Goal: Task Accomplishment & Management: Use online tool/utility

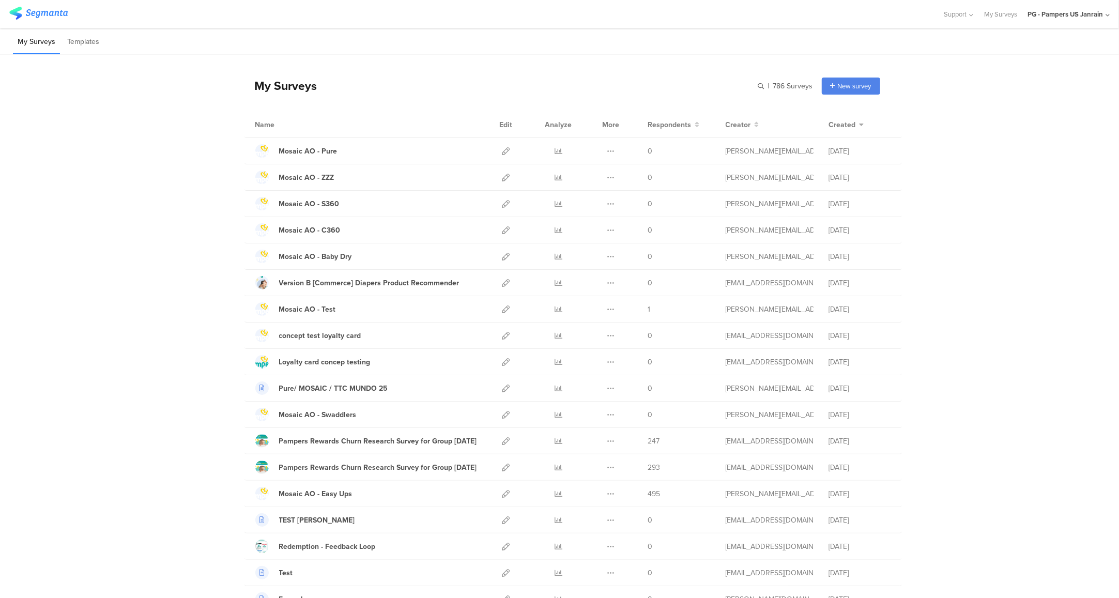
click at [502, 201] on icon at bounding box center [506, 204] width 8 height 8
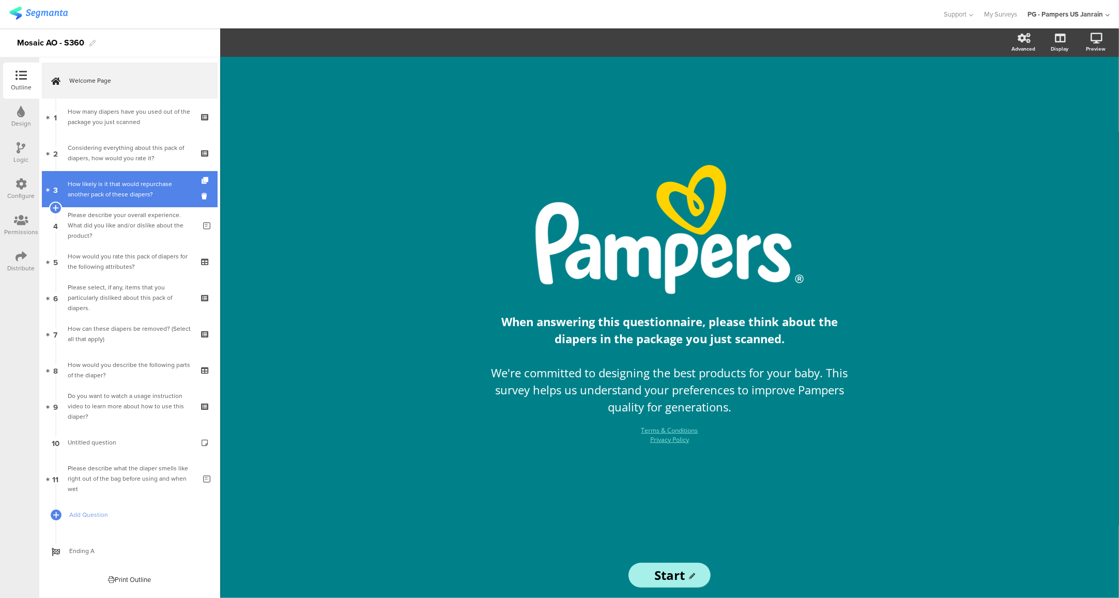
drag, startPoint x: 105, startPoint y: 183, endPoint x: 105, endPoint y: 189, distance: 5.7
click at [105, 183] on div "How likely is it that would repurchase another pack of these diapers?" at bounding box center [130, 189] width 124 height 21
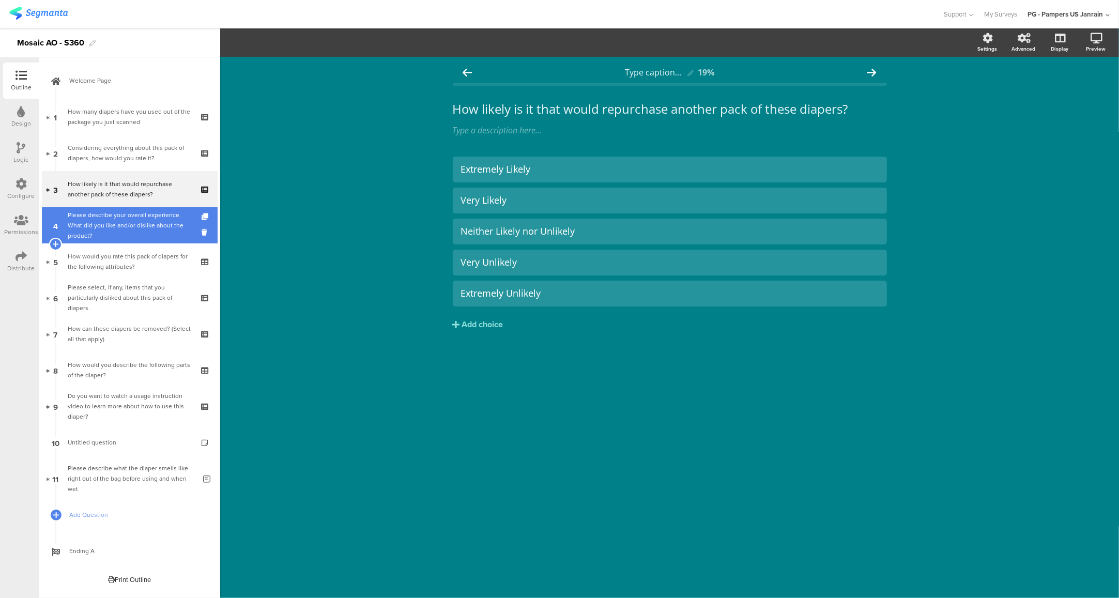
click at [116, 231] on div "Please describe your overall experience. What did you like and/or dislike about…" at bounding box center [132, 225] width 128 height 31
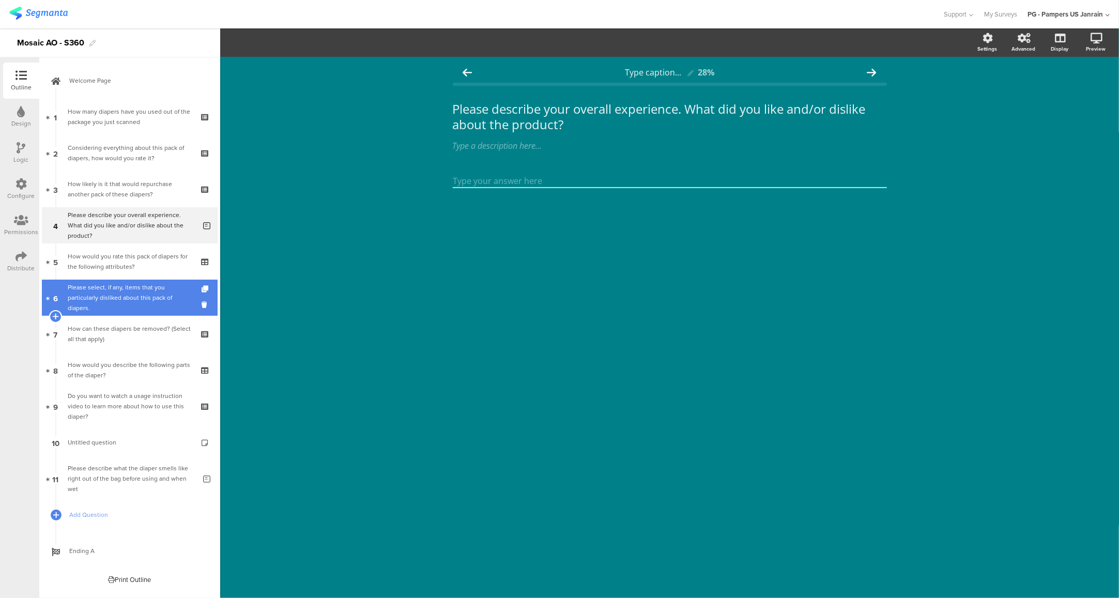
click at [112, 283] on div "Please select, if any, items that you particularly disliked about this pack of …" at bounding box center [130, 297] width 124 height 31
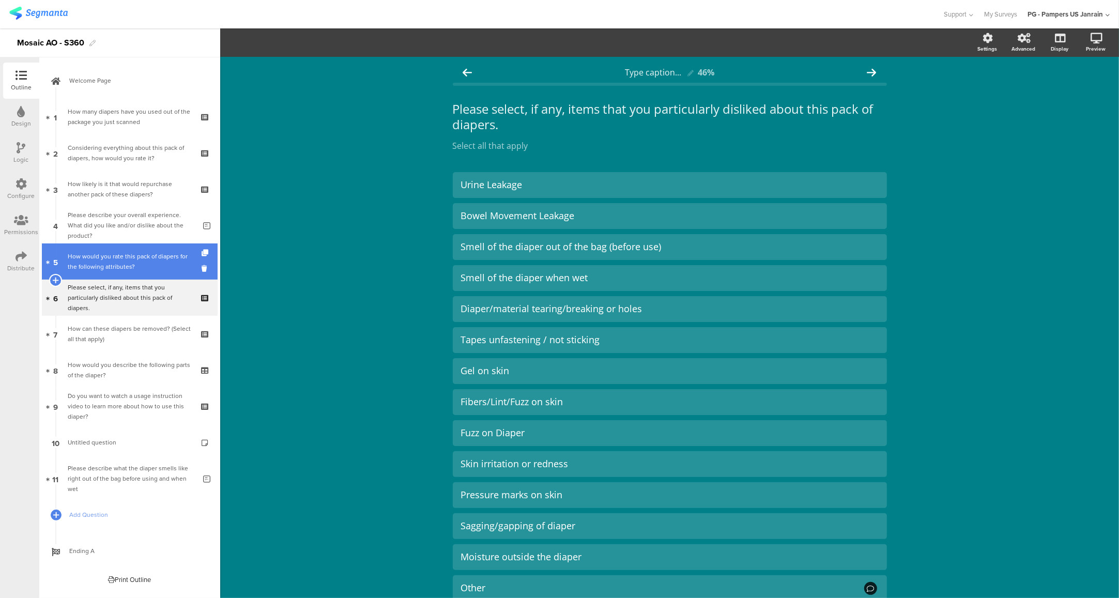
click at [118, 257] on div "How would you rate this pack of diapers for the following attributes?" at bounding box center [130, 261] width 124 height 21
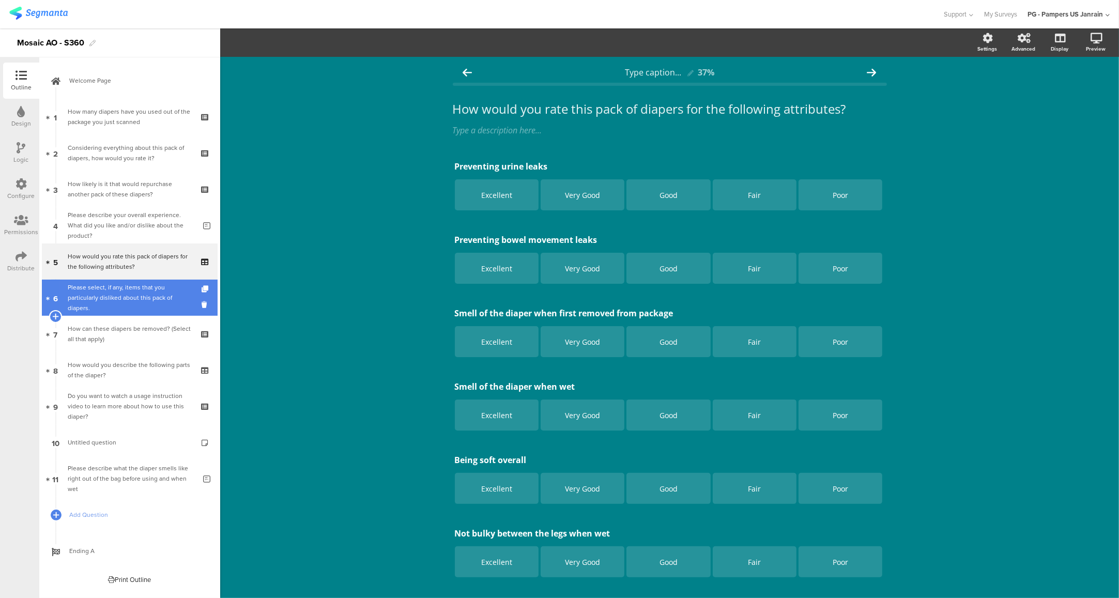
click at [118, 301] on div "Please select, if any, items that you particularly disliked about this pack of …" at bounding box center [130, 297] width 124 height 31
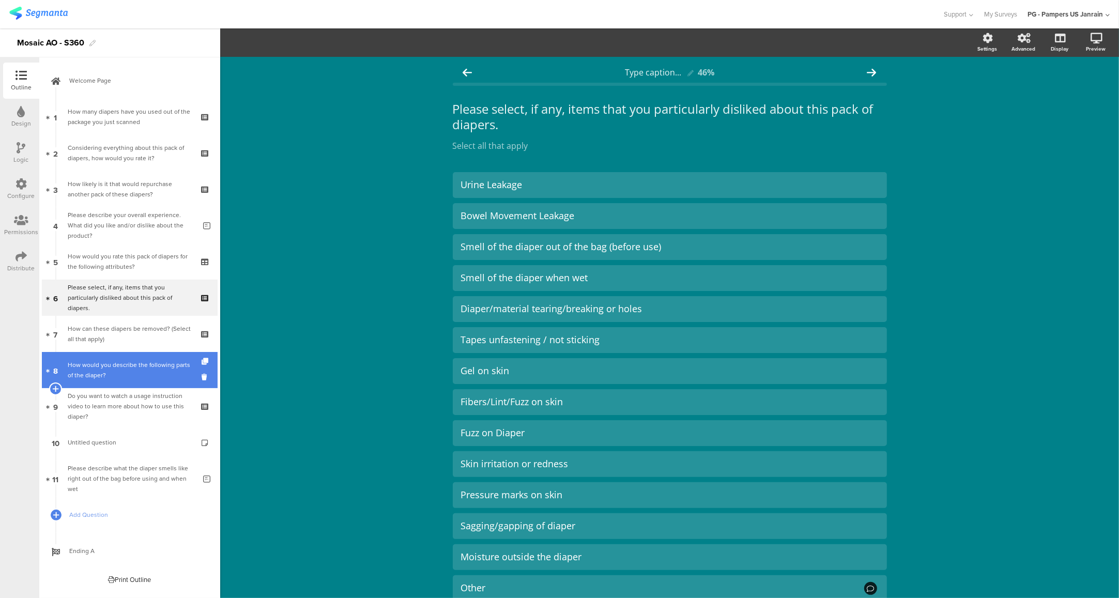
click at [123, 352] on link "8 How would you describe the following parts of the diaper?" at bounding box center [130, 370] width 176 height 36
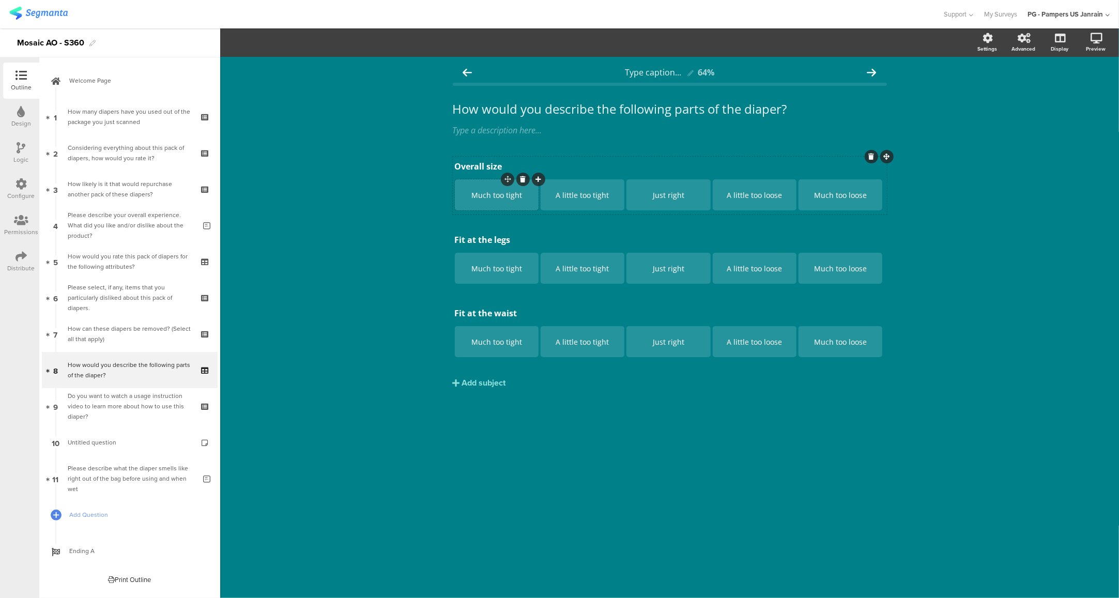
click at [515, 193] on div "Much too tight" at bounding box center [496, 195] width 81 height 10
click at [516, 193] on div "Much too tight" at bounding box center [496, 195] width 81 height 10
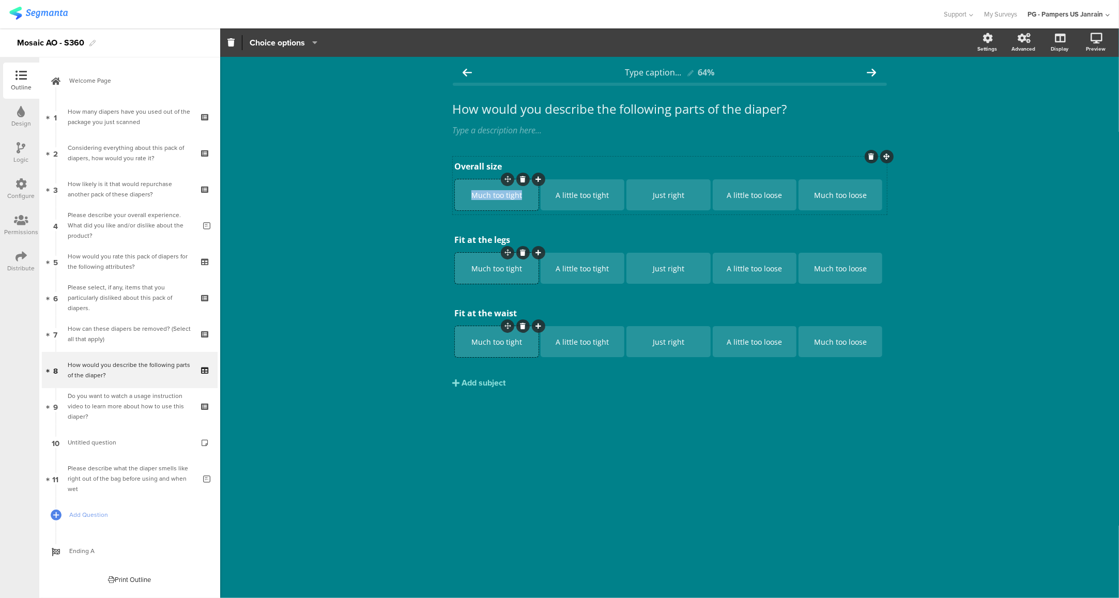
click at [515, 195] on div "Much too tight" at bounding box center [496, 195] width 81 height 10
click at [514, 196] on div "Much too tight" at bounding box center [496, 195] width 81 height 10
click at [600, 198] on div "A little too tight" at bounding box center [582, 195] width 81 height 10
click at [767, 195] on div "A little too loose" at bounding box center [754, 195] width 81 height 10
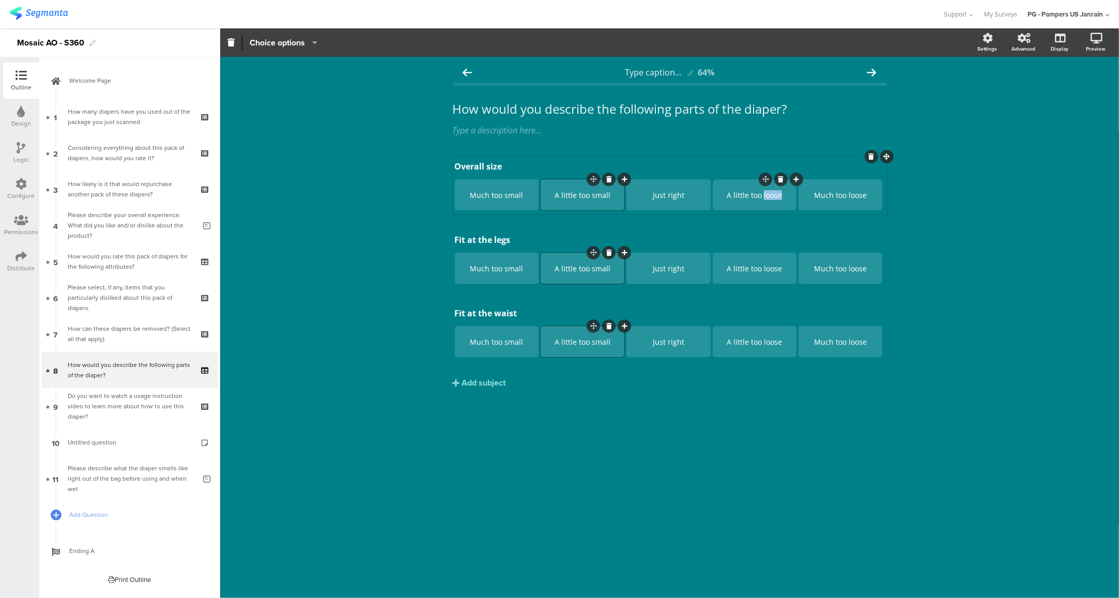
click at [767, 195] on div "A little too loose" at bounding box center [754, 195] width 81 height 10
click at [861, 195] on div "Much too loose" at bounding box center [840, 195] width 81 height 10
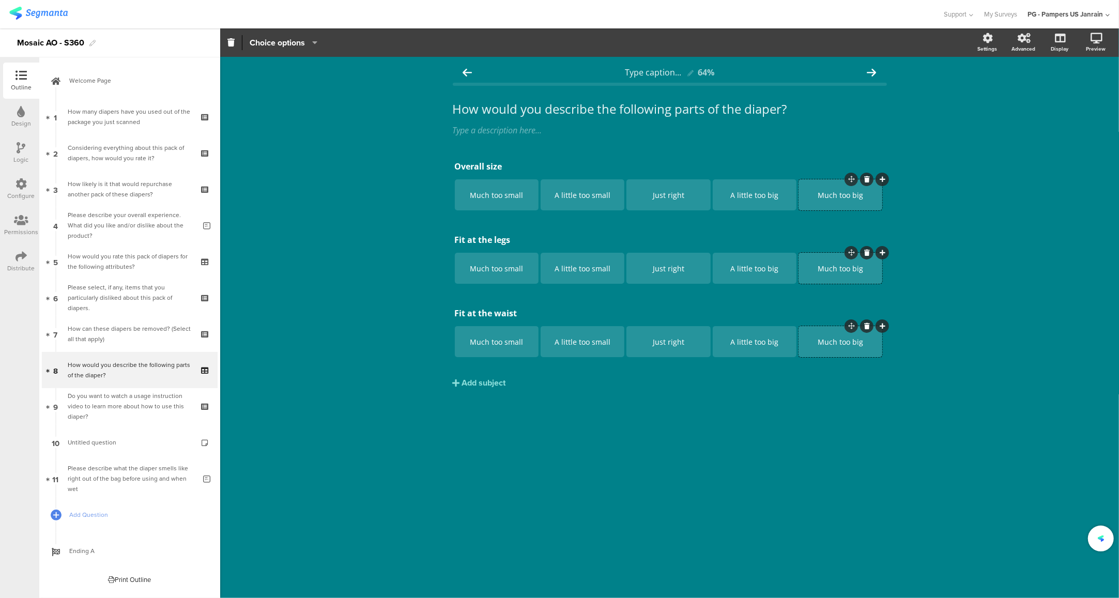
click at [973, 226] on div "Type caption... 64% How would you describe the following parts of the diaper? H…" at bounding box center [669, 327] width 899 height 541
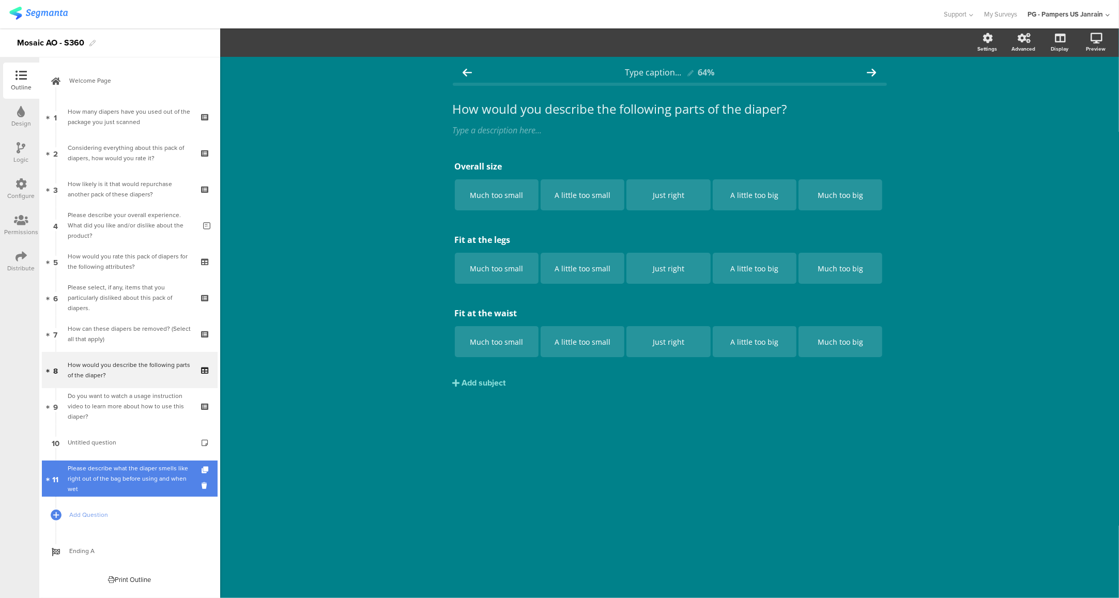
click at [119, 489] on link "11 Please describe what the diaper smells like right out of the bag before usin…" at bounding box center [130, 479] width 176 height 36
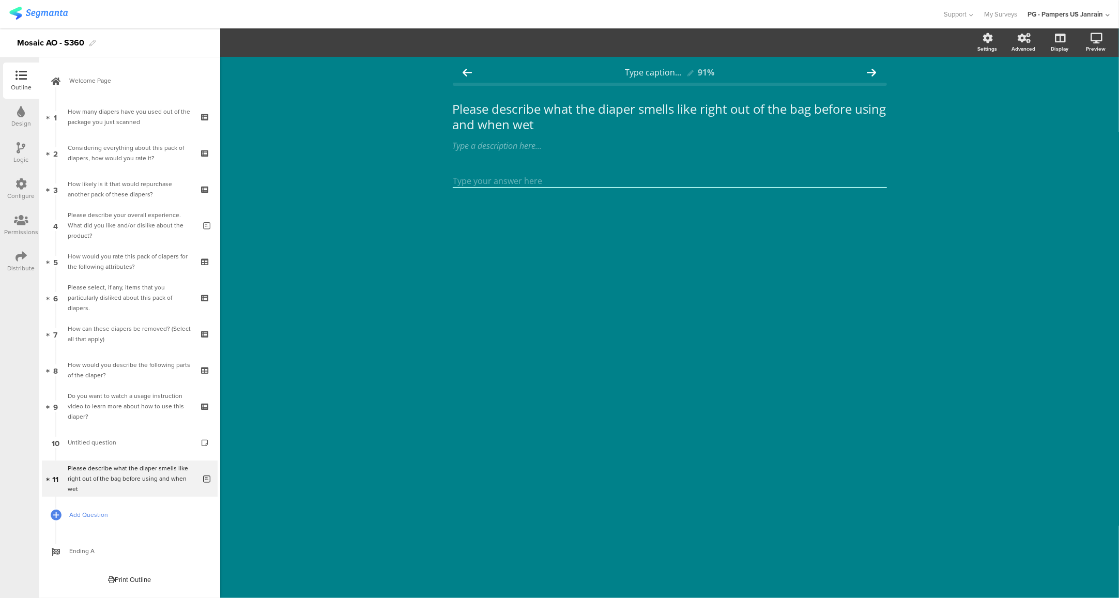
click at [127, 517] on span "Add Question" at bounding box center [135, 515] width 132 height 10
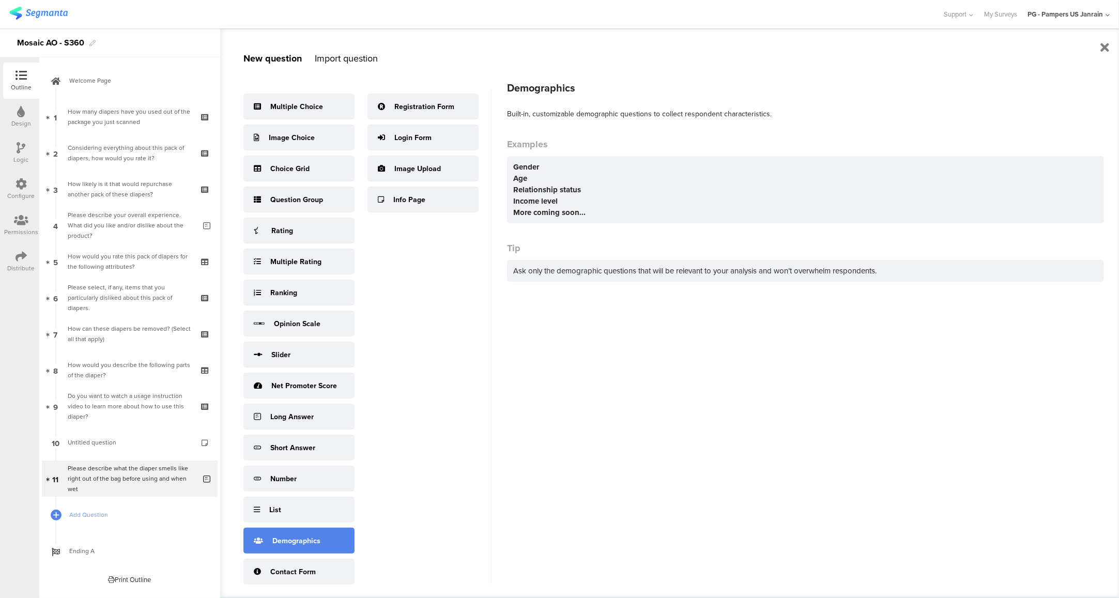
click at [302, 547] on div "Demographics" at bounding box center [298, 541] width 111 height 26
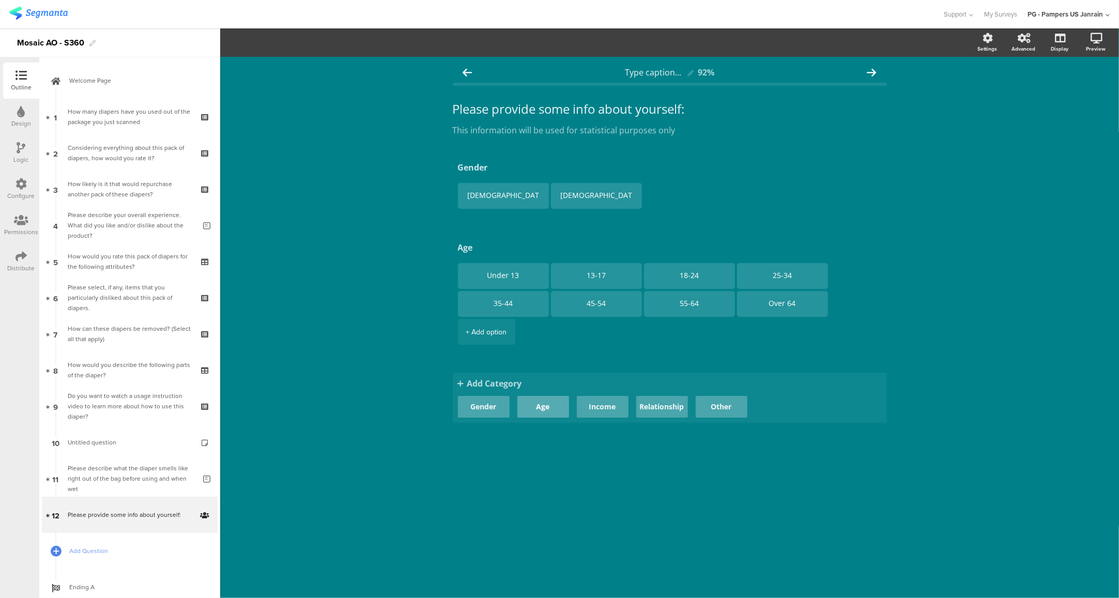
click at [551, 408] on button "Age" at bounding box center [543, 407] width 52 height 22
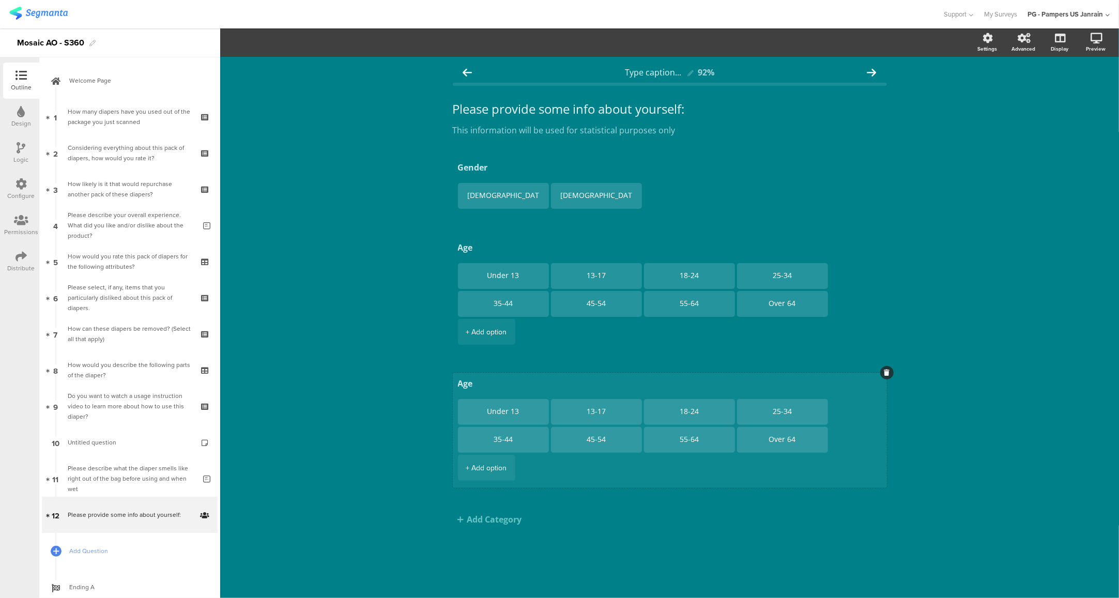
click at [885, 371] on icon at bounding box center [887, 373] width 6 height 6
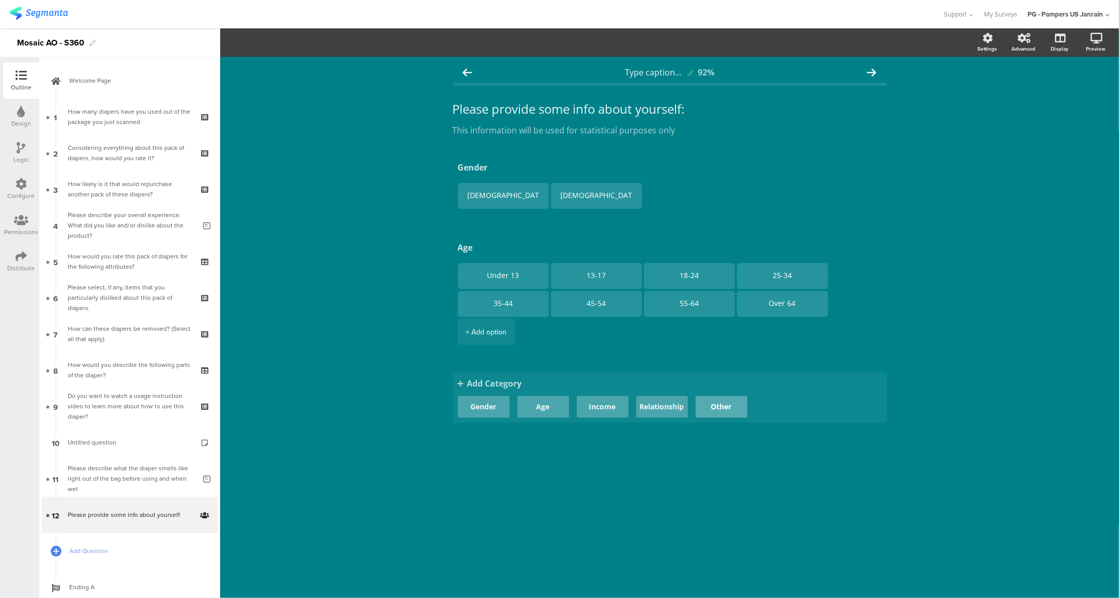
click at [727, 413] on button "Other" at bounding box center [722, 407] width 52 height 22
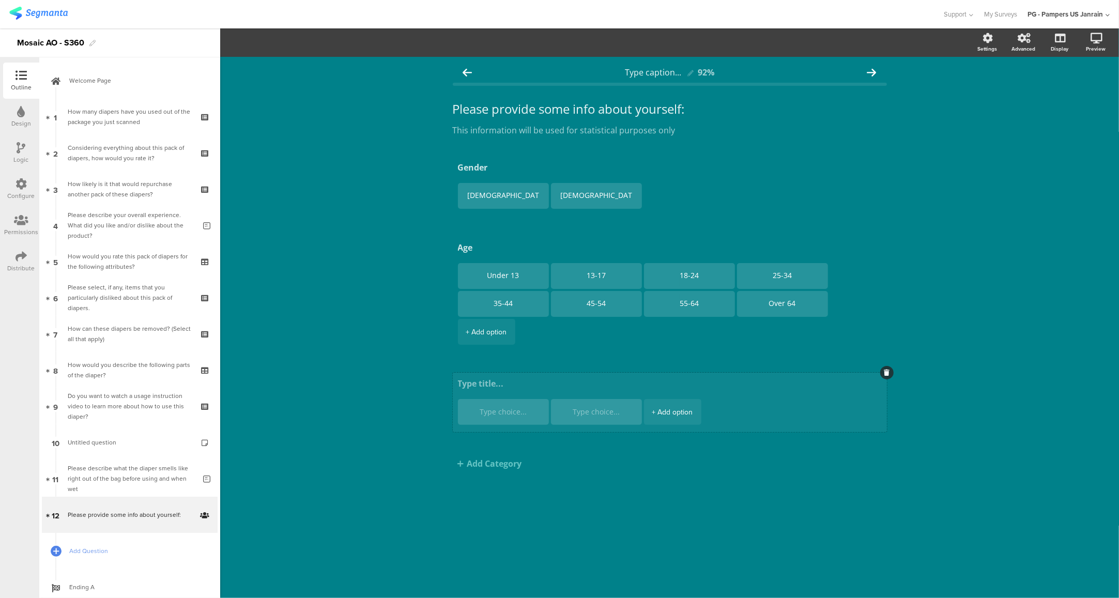
click at [888, 376] on div at bounding box center [886, 372] width 13 height 13
click at [888, 375] on icon at bounding box center [887, 373] width 6 height 6
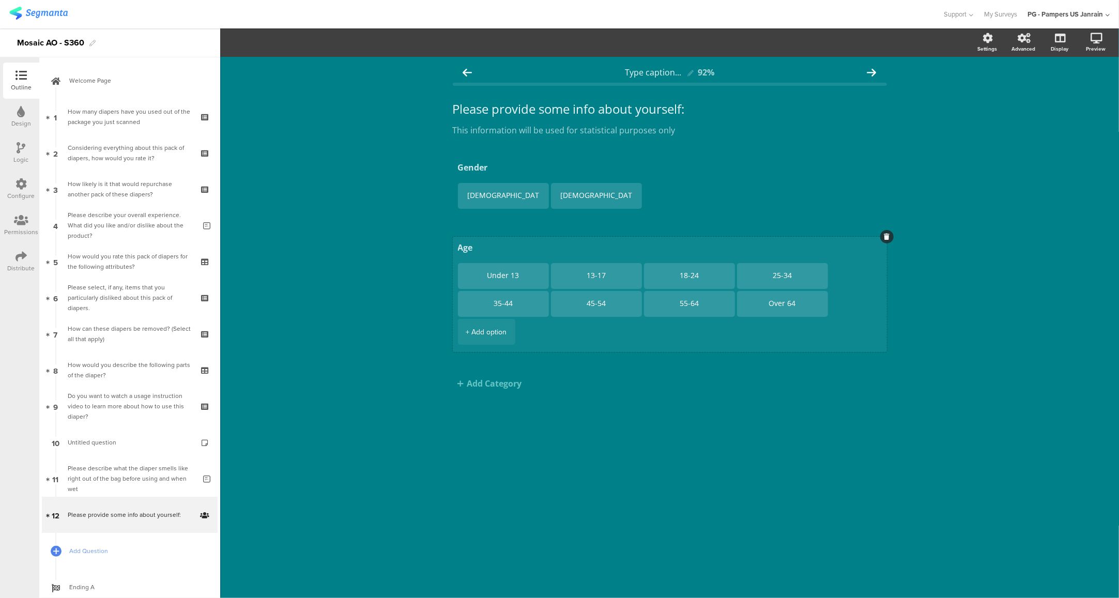
click at [884, 240] on icon at bounding box center [887, 237] width 6 height 6
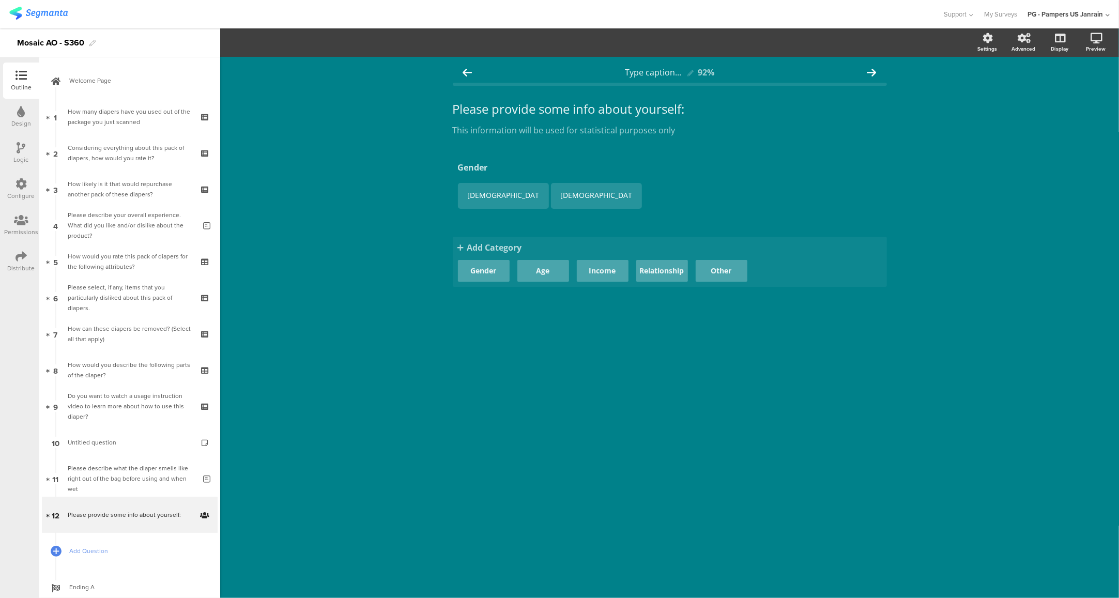
click at [509, 252] on span "Add Category" at bounding box center [670, 247] width 424 height 11
click at [720, 275] on button "Other" at bounding box center [722, 271] width 52 height 22
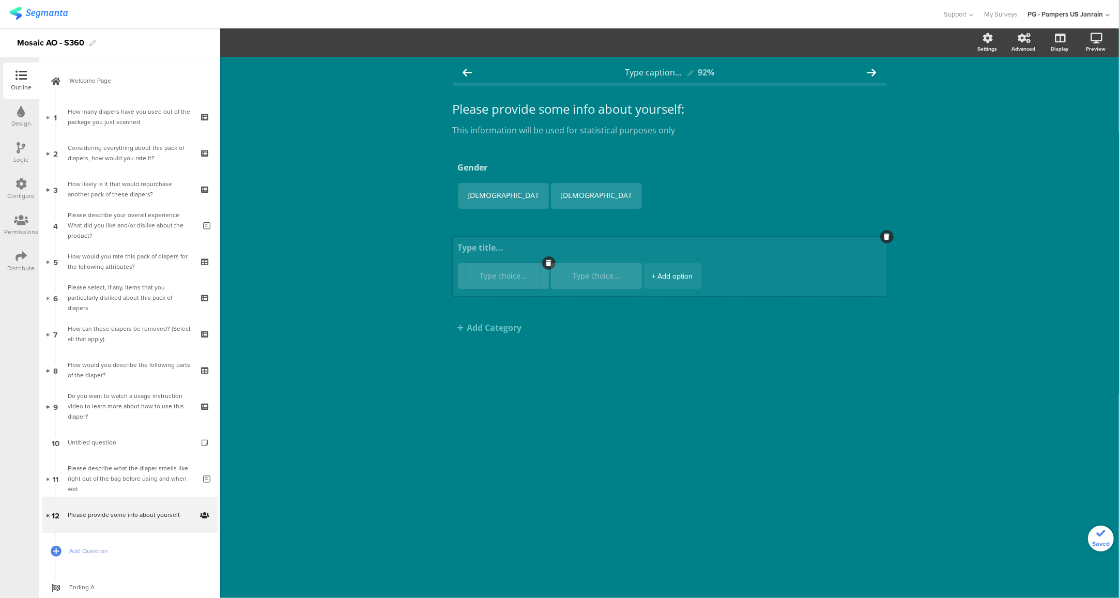
click at [492, 278] on textarea at bounding box center [503, 276] width 74 height 8
type textarea "X-X lbs"
click at [608, 280] on textarea at bounding box center [596, 276] width 74 height 8
click at [509, 279] on textarea "X-X lbs" at bounding box center [503, 276] width 74 height 8
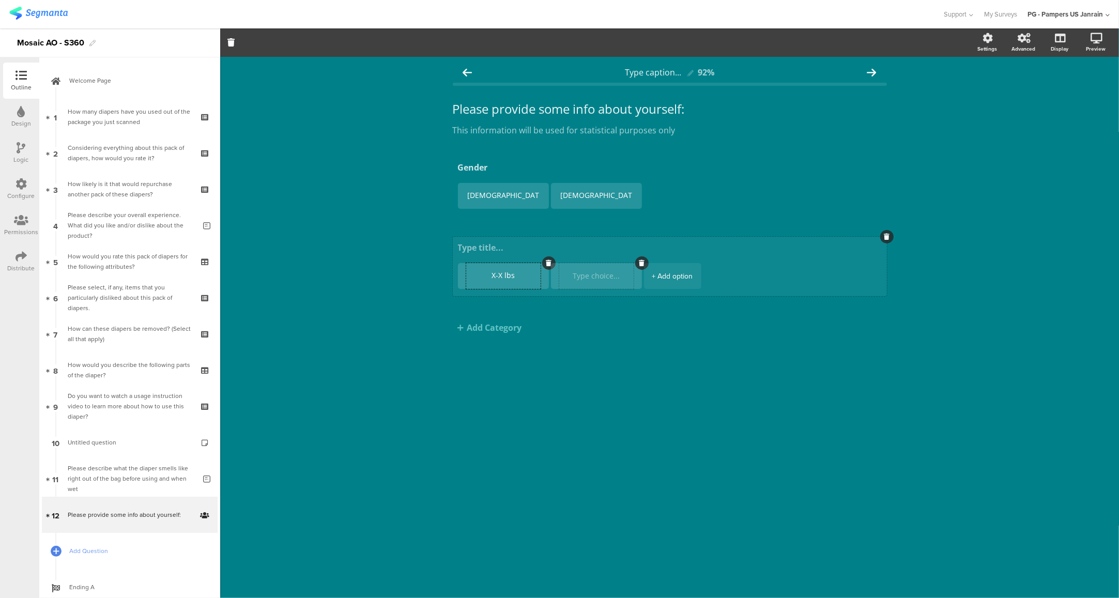
click at [604, 277] on textarea at bounding box center [596, 276] width 74 height 8
paste textarea "X-X lbs"
click at [673, 269] on div "+ Add option" at bounding box center [672, 276] width 41 height 26
type textarea "X-X lbs"
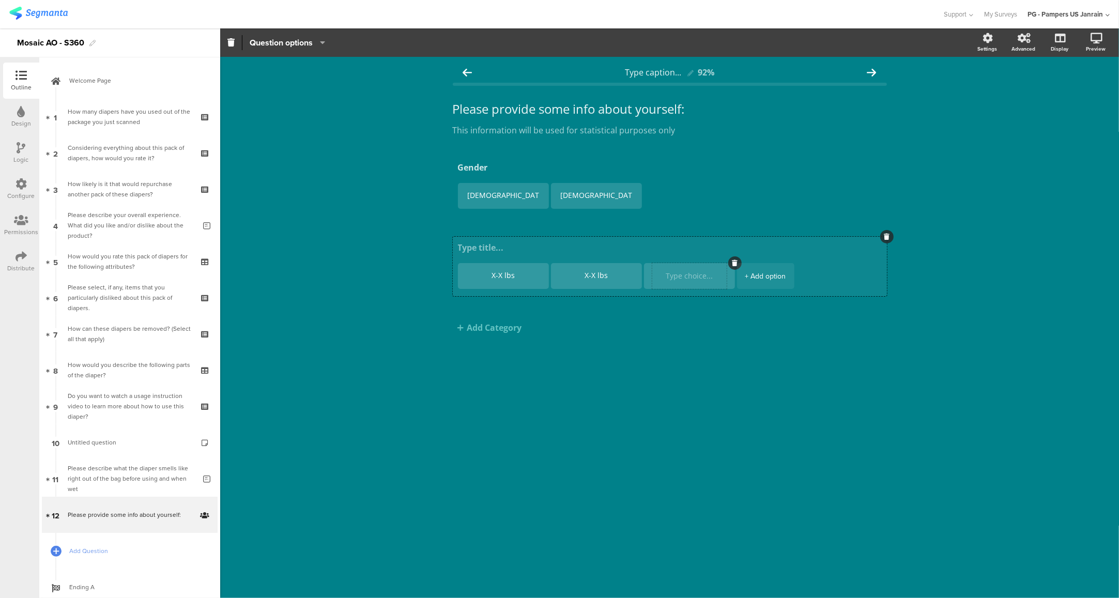
click at [681, 278] on textarea at bounding box center [689, 276] width 74 height 8
paste textarea "X-X lbs"
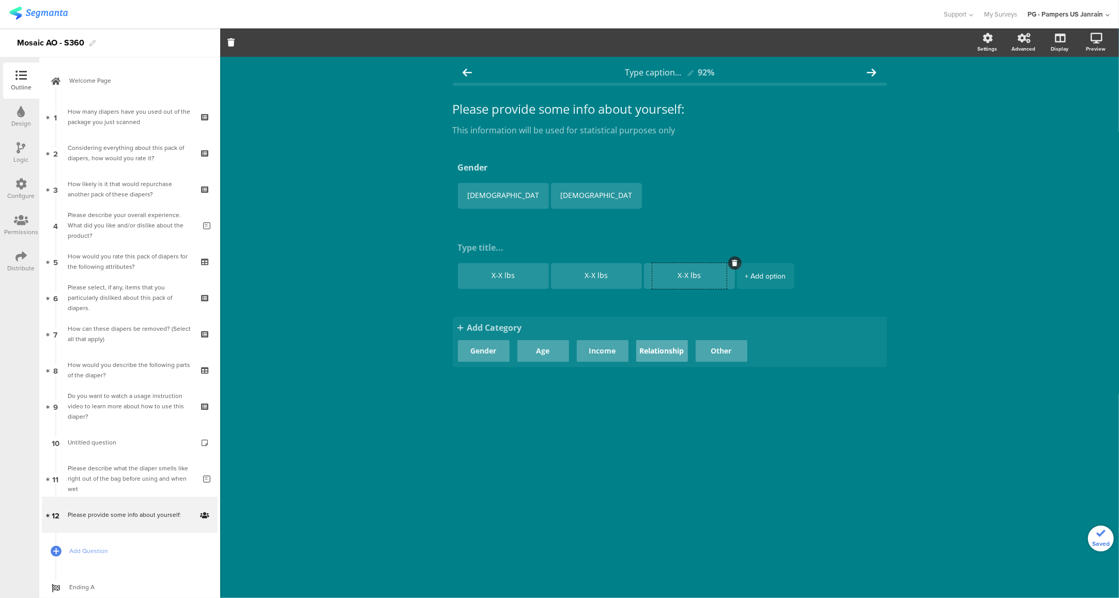
type textarea "X-X lbs"
click at [667, 362] on button "Relationship" at bounding box center [662, 351] width 52 height 22
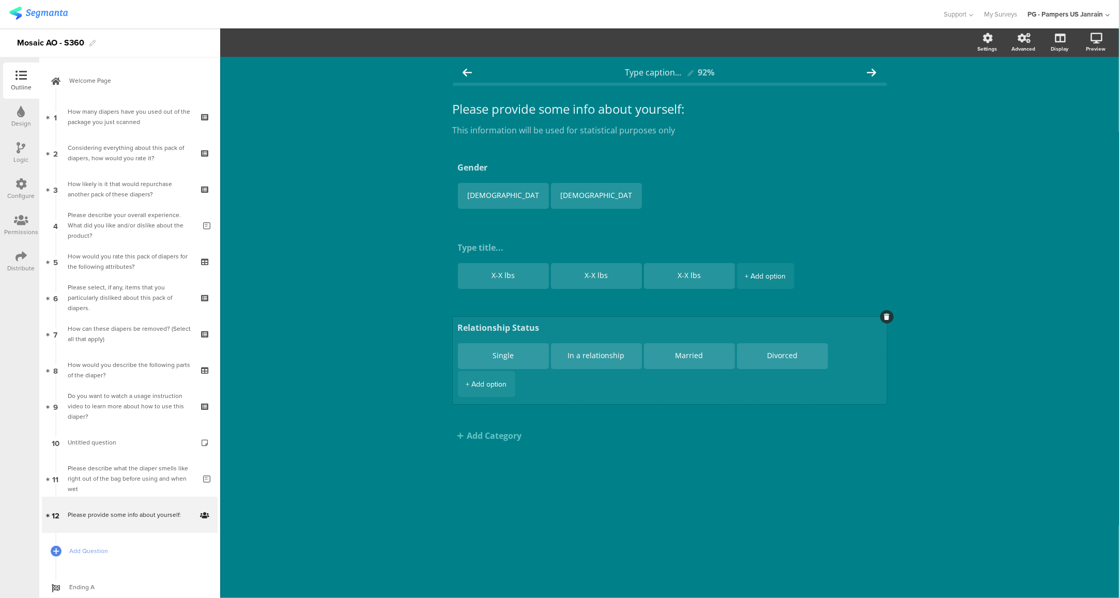
click at [885, 317] on icon at bounding box center [887, 317] width 6 height 6
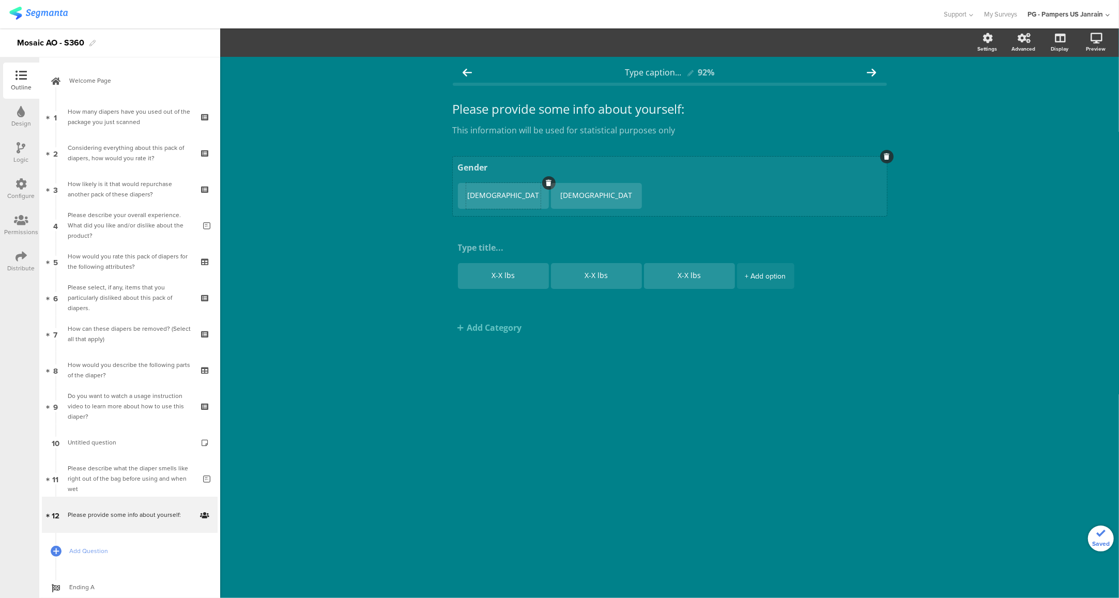
click at [494, 193] on textarea "[DEMOGRAPHIC_DATA]" at bounding box center [503, 196] width 74 height 8
type textarea "X-X inches"
click at [604, 193] on textarea "[DEMOGRAPHIC_DATA]" at bounding box center [596, 196] width 74 height 8
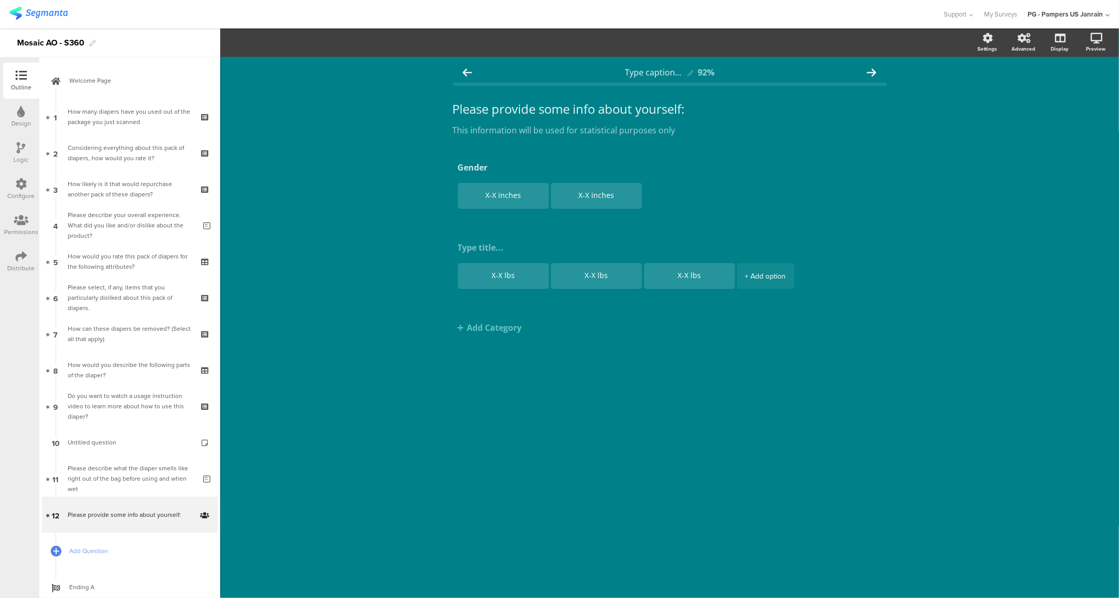
type textarea "X-X inches"
click at [743, 369] on div "Gender X-X inches X-X inches X-X lbs X-X lbs X-X lbs + Add option Add Category …" at bounding box center [670, 266] width 434 height 218
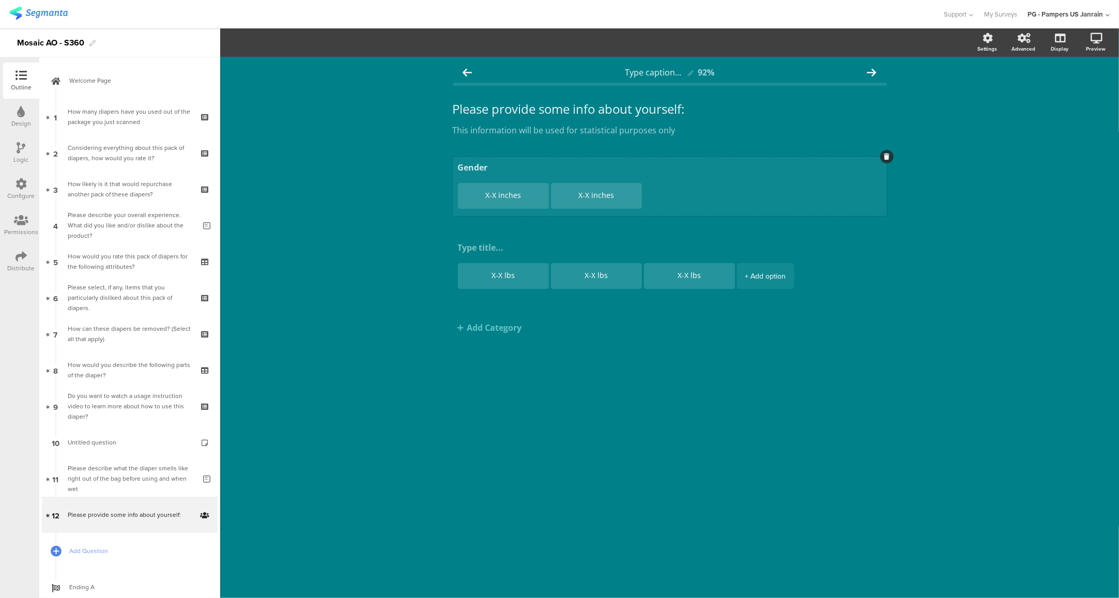
click at [476, 168] on textarea "Gender" at bounding box center [670, 168] width 424 height 12
click at [888, 153] on div at bounding box center [886, 156] width 13 height 13
click at [888, 156] on icon at bounding box center [887, 157] width 6 height 6
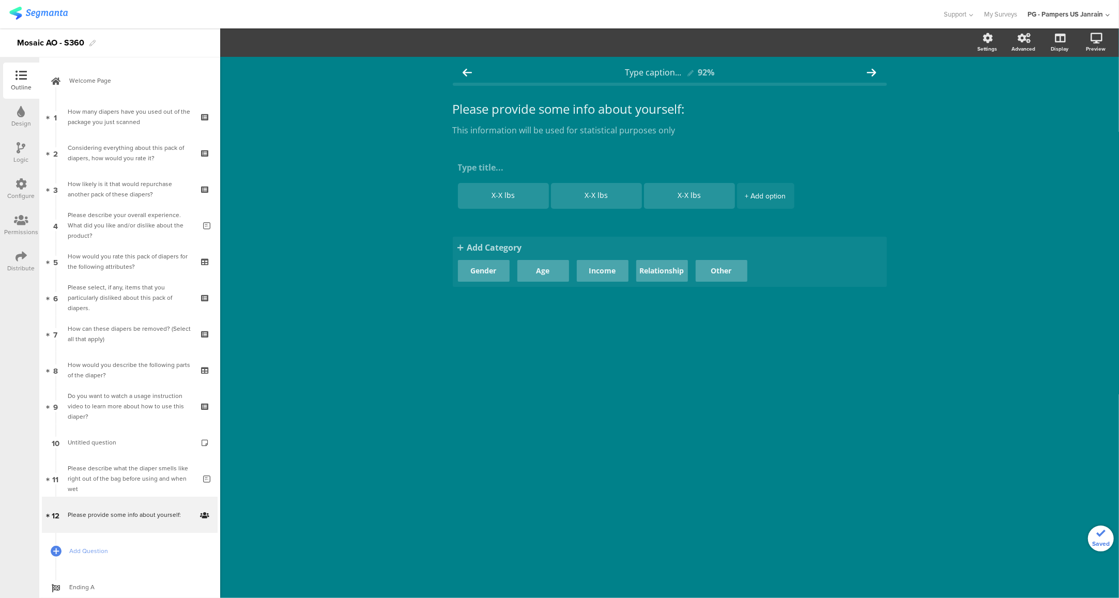
click at [511, 249] on span "Add Category" at bounding box center [670, 247] width 424 height 11
click at [709, 270] on button "Other" at bounding box center [722, 271] width 52 height 22
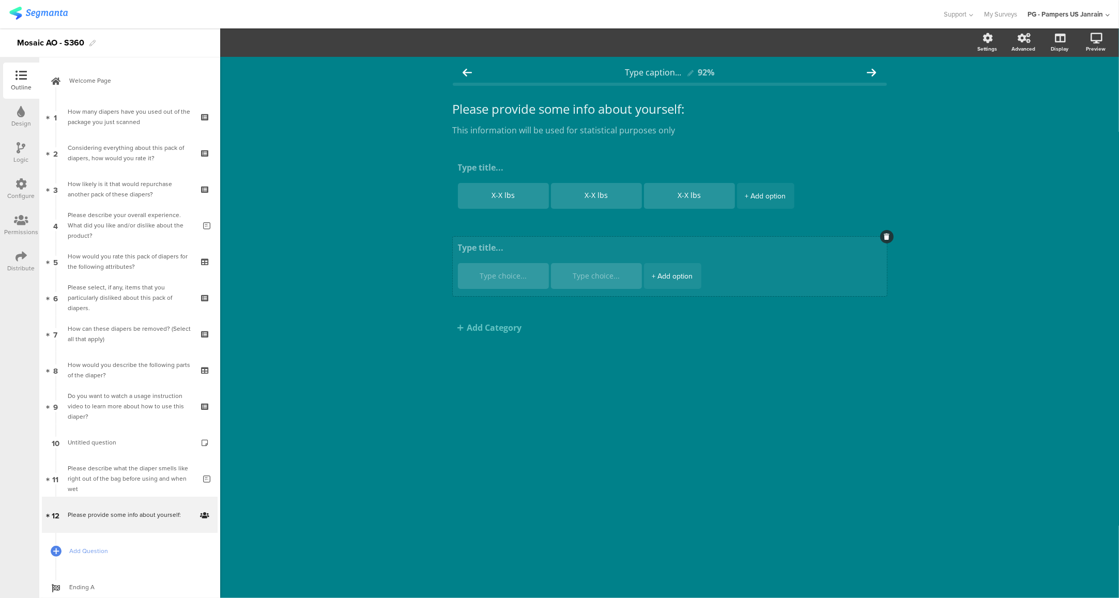
click at [481, 247] on textarea at bounding box center [670, 248] width 424 height 12
click at [500, 271] on div at bounding box center [503, 276] width 74 height 26
click at [499, 272] on textarea at bounding box center [503, 276] width 74 height 8
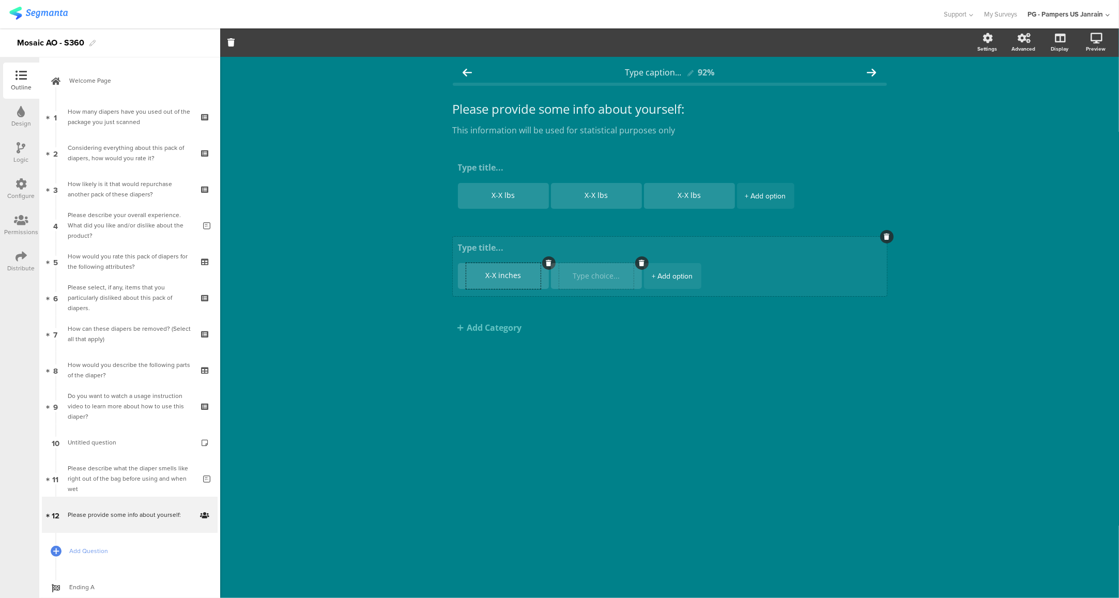
type textarea "X-X inches"
click at [591, 276] on textarea at bounding box center [596, 276] width 74 height 8
type textarea "X-X inches"
click at [683, 277] on div "+ Add option" at bounding box center [672, 276] width 41 height 26
click at [683, 277] on textarea at bounding box center [689, 276] width 74 height 8
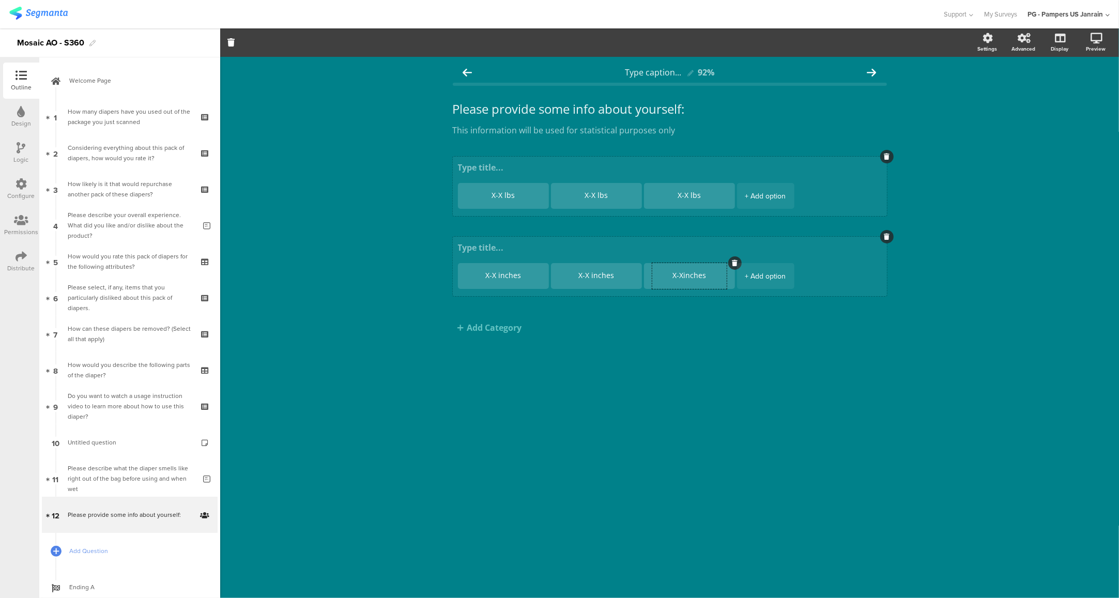
type textarea "X-Xinches"
click at [494, 165] on textarea at bounding box center [670, 168] width 424 height 12
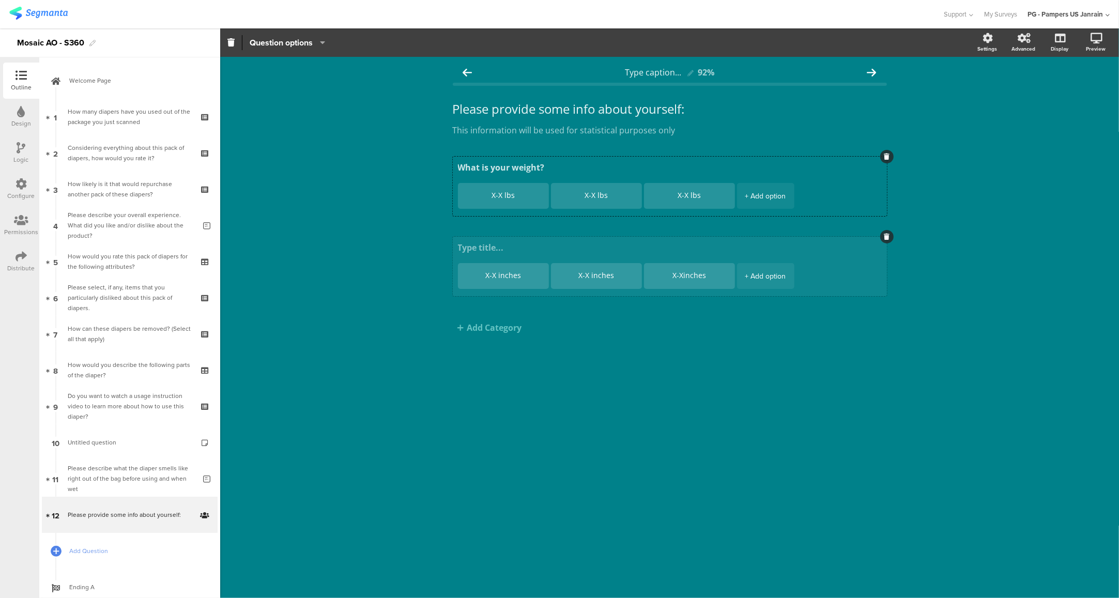
type textarea "What is your weight?"
click at [490, 247] on textarea at bounding box center [670, 248] width 424 height 12
type textarea "h"
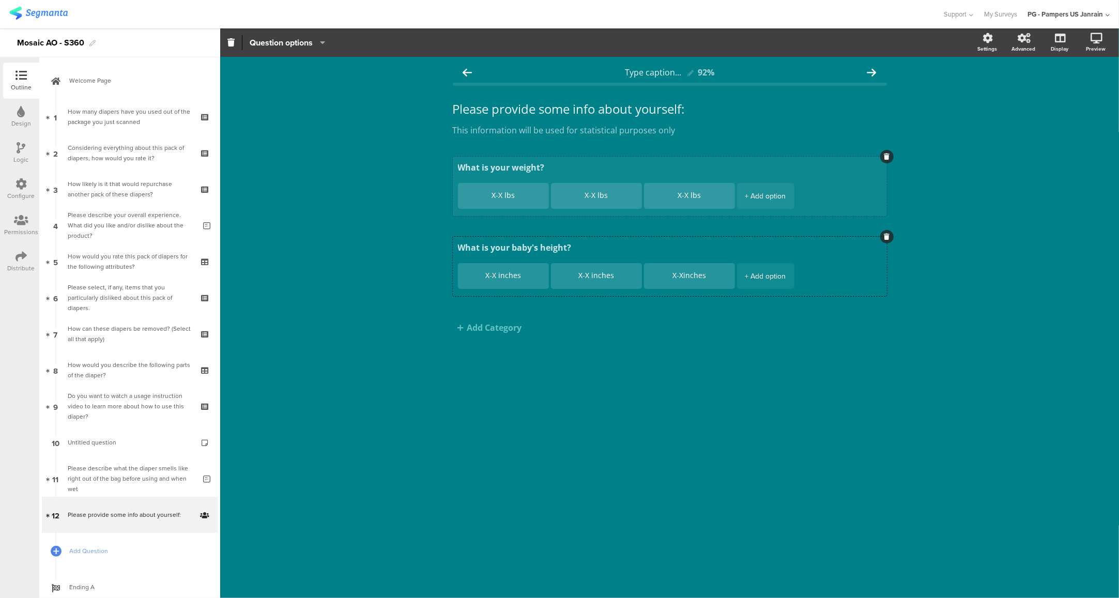
type textarea "What is your baby's height?"
click at [512, 168] on textarea "What is your weight?" at bounding box center [670, 168] width 424 height 12
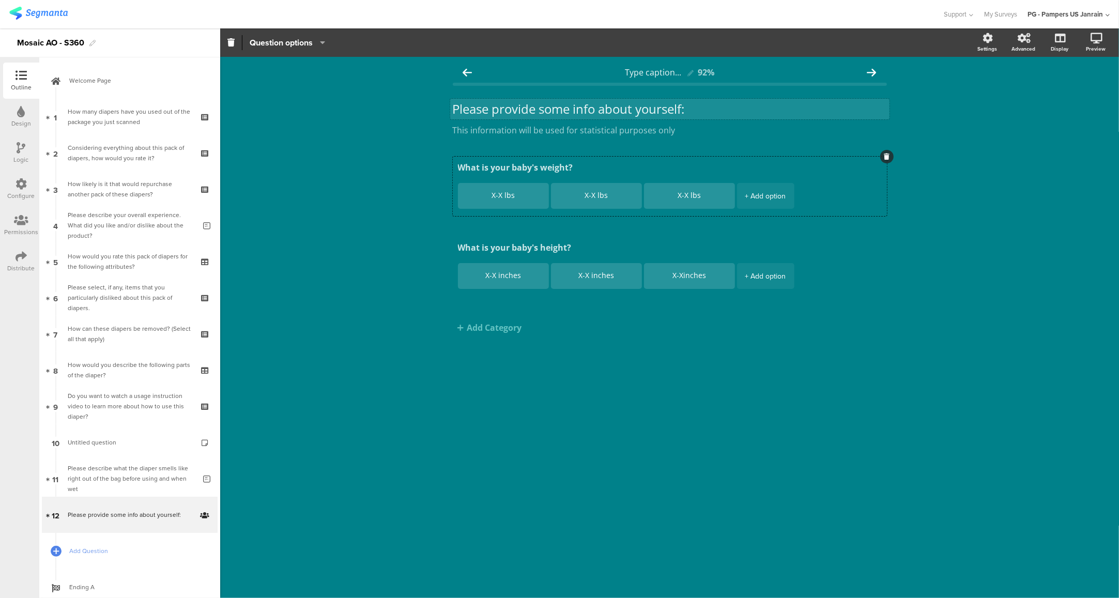
type textarea "What is your baby's weight?"
click at [546, 108] on div "Please provide some info about yourself: Please provide some info about yoursel…" at bounding box center [669, 109] width 439 height 21
click at [679, 105] on p "Please provide some info about yourself:" at bounding box center [670, 109] width 434 height 16
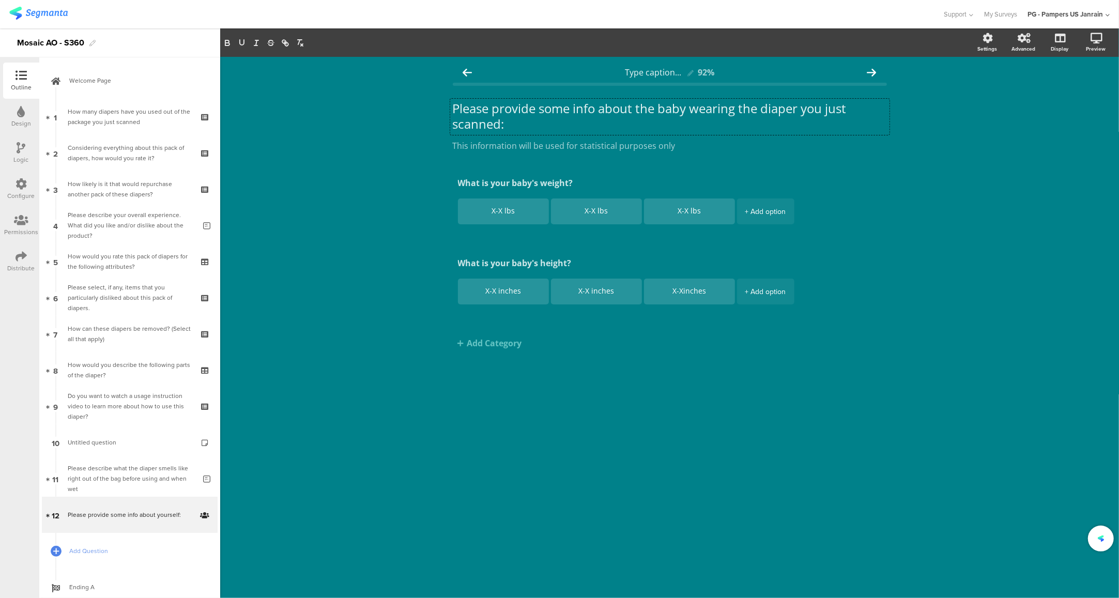
click at [806, 445] on div "Type caption... 92% Please provide some info about the baby wearing the diaper …" at bounding box center [669, 327] width 899 height 541
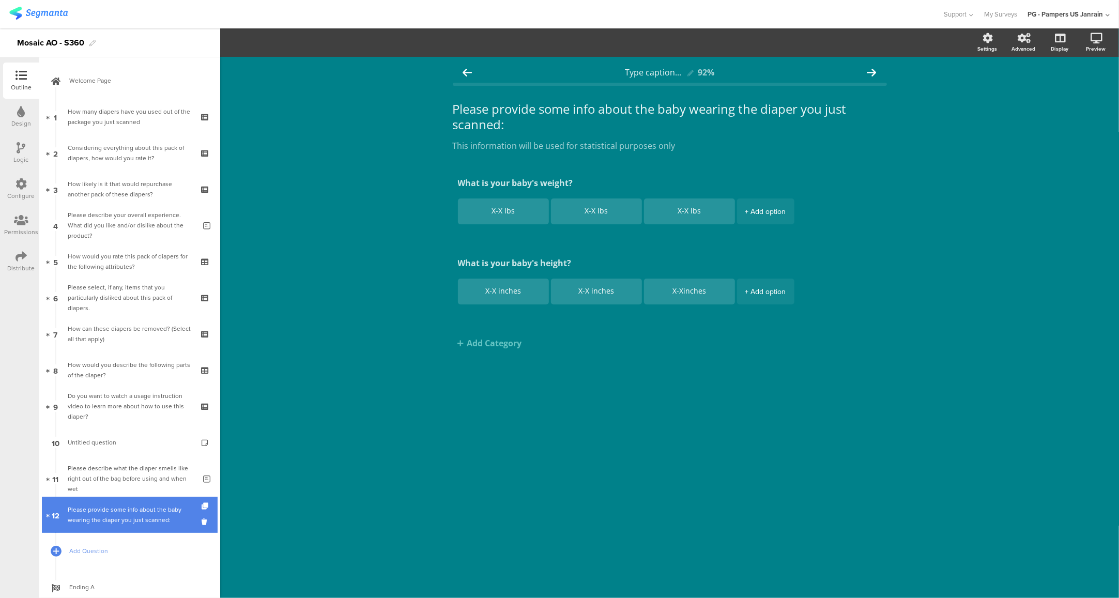
click at [129, 520] on div "Please provide some info about the baby wearing the diaper you just scanned:" at bounding box center [130, 515] width 124 height 21
click at [202, 522] on icon at bounding box center [206, 522] width 9 height 10
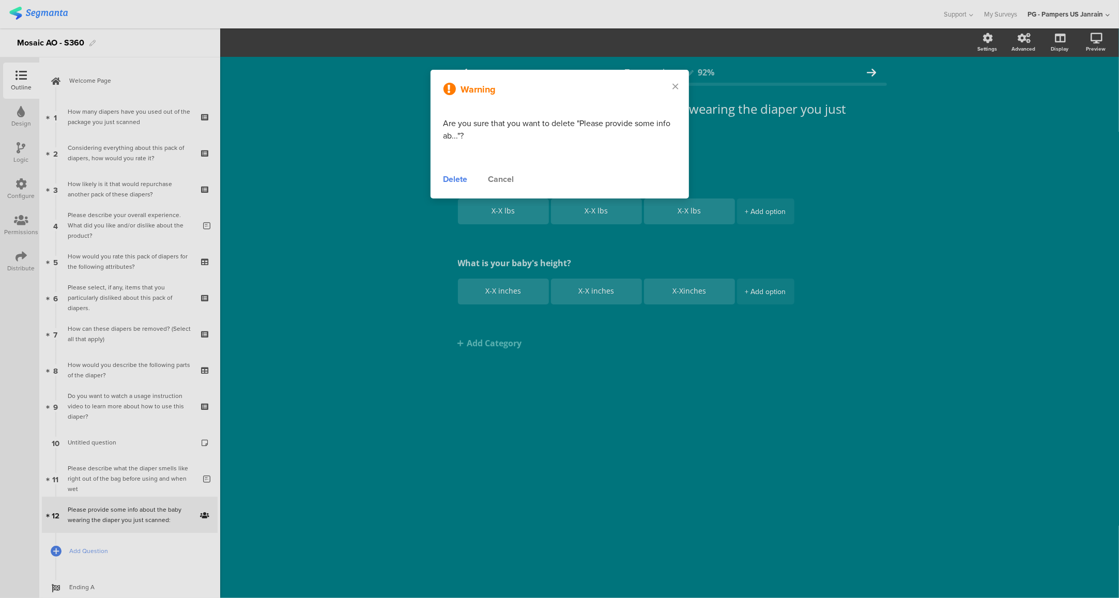
click at [459, 179] on div "Delete" at bounding box center [456, 179] width 24 height 12
